Goal: Task Accomplishment & Management: Complete application form

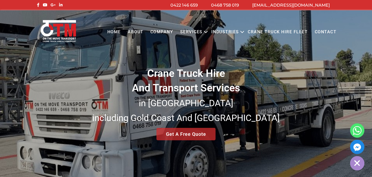
click at [329, 32] on link "Contact" at bounding box center [325, 32] width 29 height 14
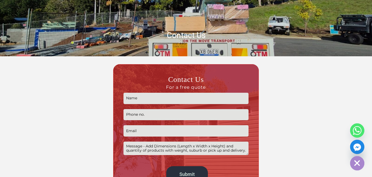
scroll to position [107, 0]
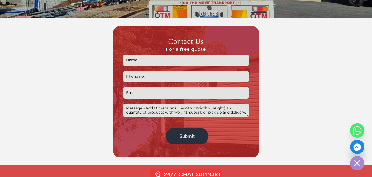
click at [145, 61] on input "Contact form" at bounding box center [185, 60] width 125 height 11
type input "Anton"
click at [154, 80] on input "Contact form" at bounding box center [185, 76] width 125 height 11
type input "221042098"
click at [150, 94] on input "Contact form" at bounding box center [185, 92] width 125 height 11
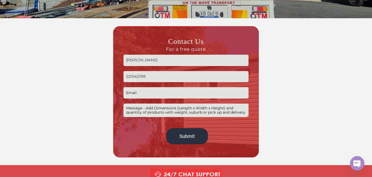
type input "anton.arbuzov@elinext.com"
click at [186, 109] on textarea "Contact form" at bounding box center [185, 109] width 125 height 13
paste textarea "Hello! My name is Anton, and I represent Elinext software development company, …"
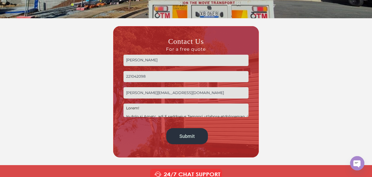
scroll to position [150, 0]
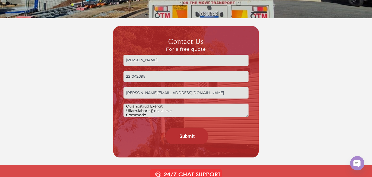
type textarea "Hello! My name is Anton, and I represent Elinext software development company, …"
click at [190, 132] on input "Submit" at bounding box center [187, 136] width 42 height 16
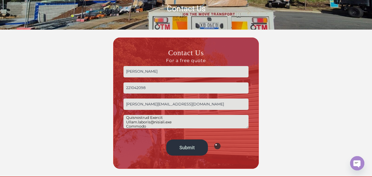
scroll to position [4, 0]
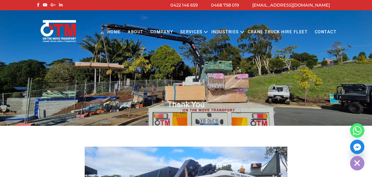
click at [325, 32] on link "Contact" at bounding box center [325, 32] width 29 height 14
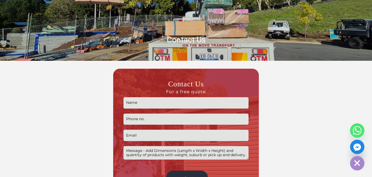
scroll to position [89, 0]
